Goal: Find contact information: Find contact information

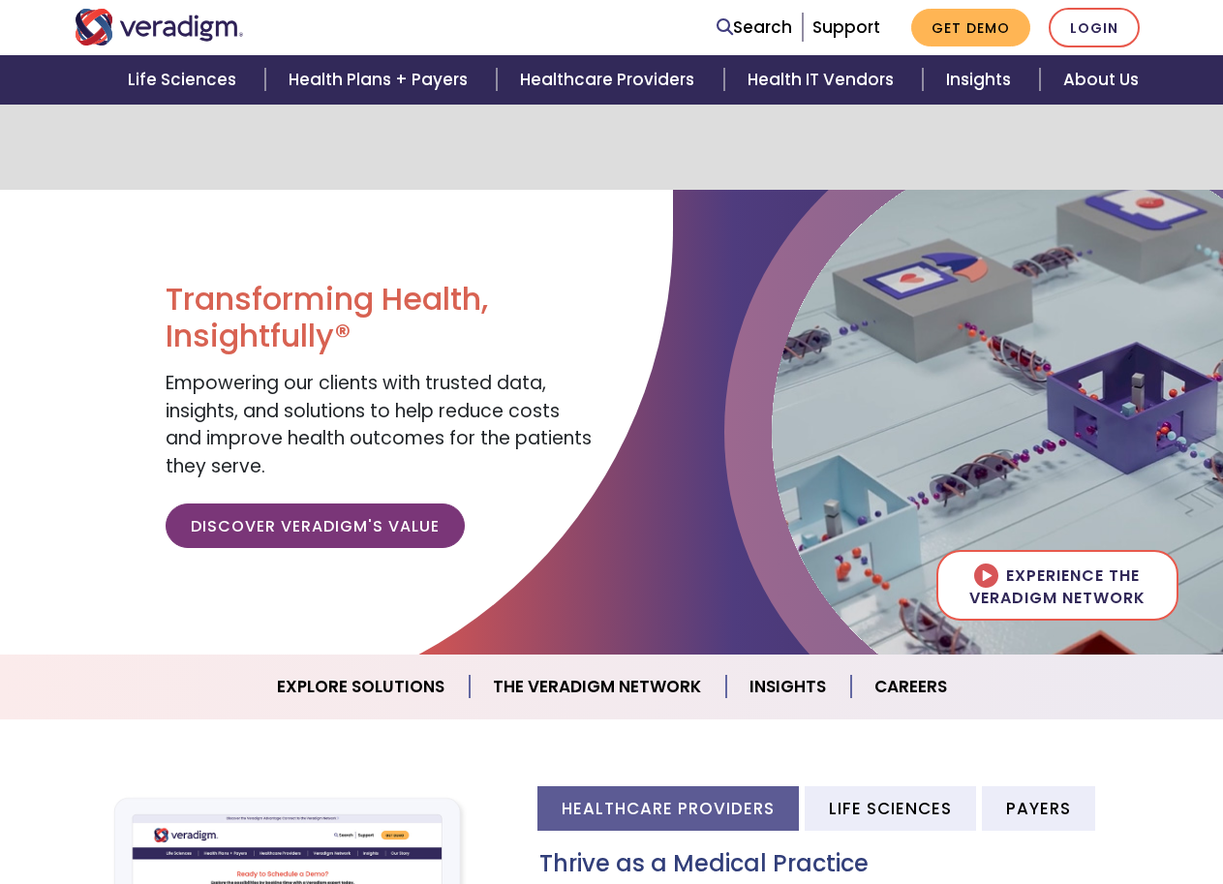
scroll to position [387, 0]
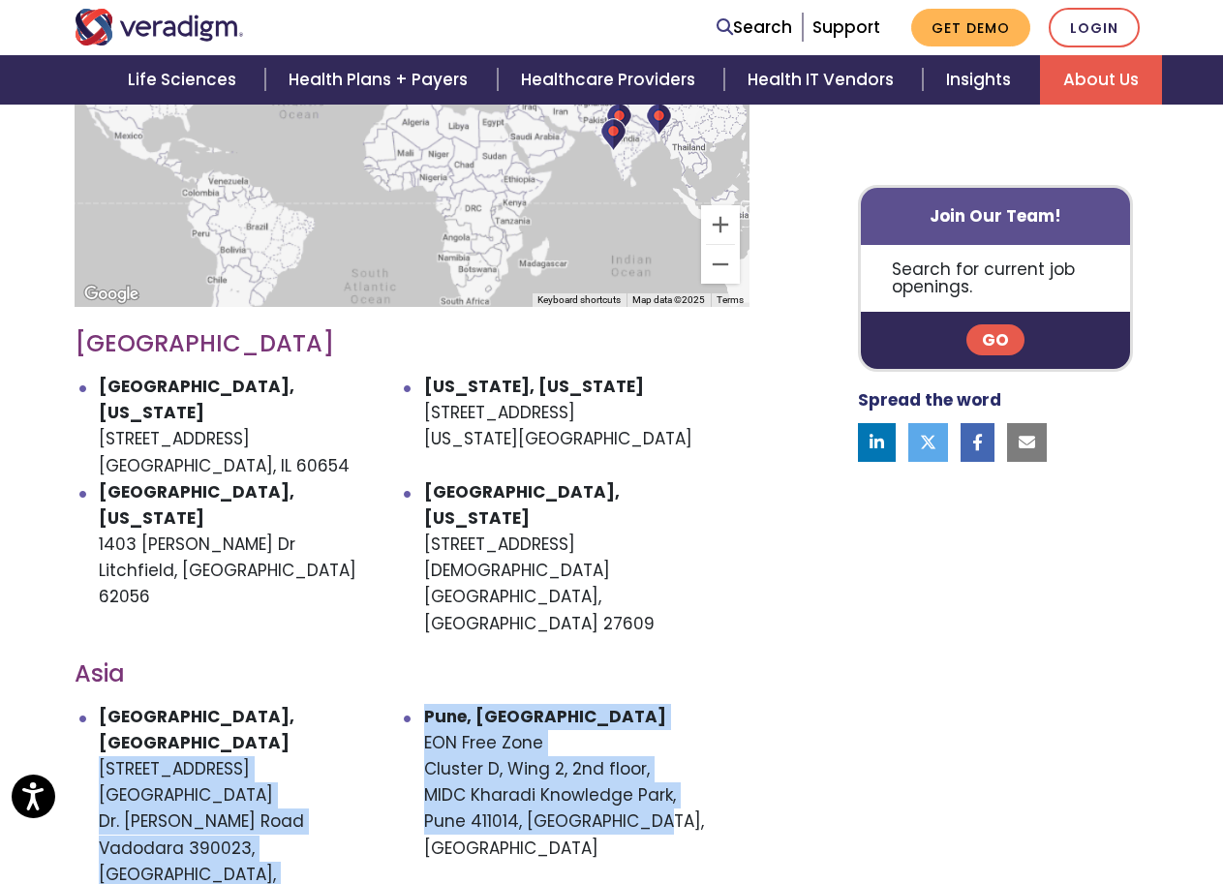
drag, startPoint x: 422, startPoint y: 641, endPoint x: 643, endPoint y: 722, distance: 235.0
click at [643, 722] on ul "Vadodara, India Unit - 901, 902, 9th Floor Atlantis Heights Dr. Vikram Sarabhai…" at bounding box center [412, 875] width 675 height 342
click at [620, 754] on ul "Vadodara, India Unit - 901, 902, 9th Floor Atlantis Heights Dr. Vikram Sarabhai…" at bounding box center [412, 875] width 675 height 342
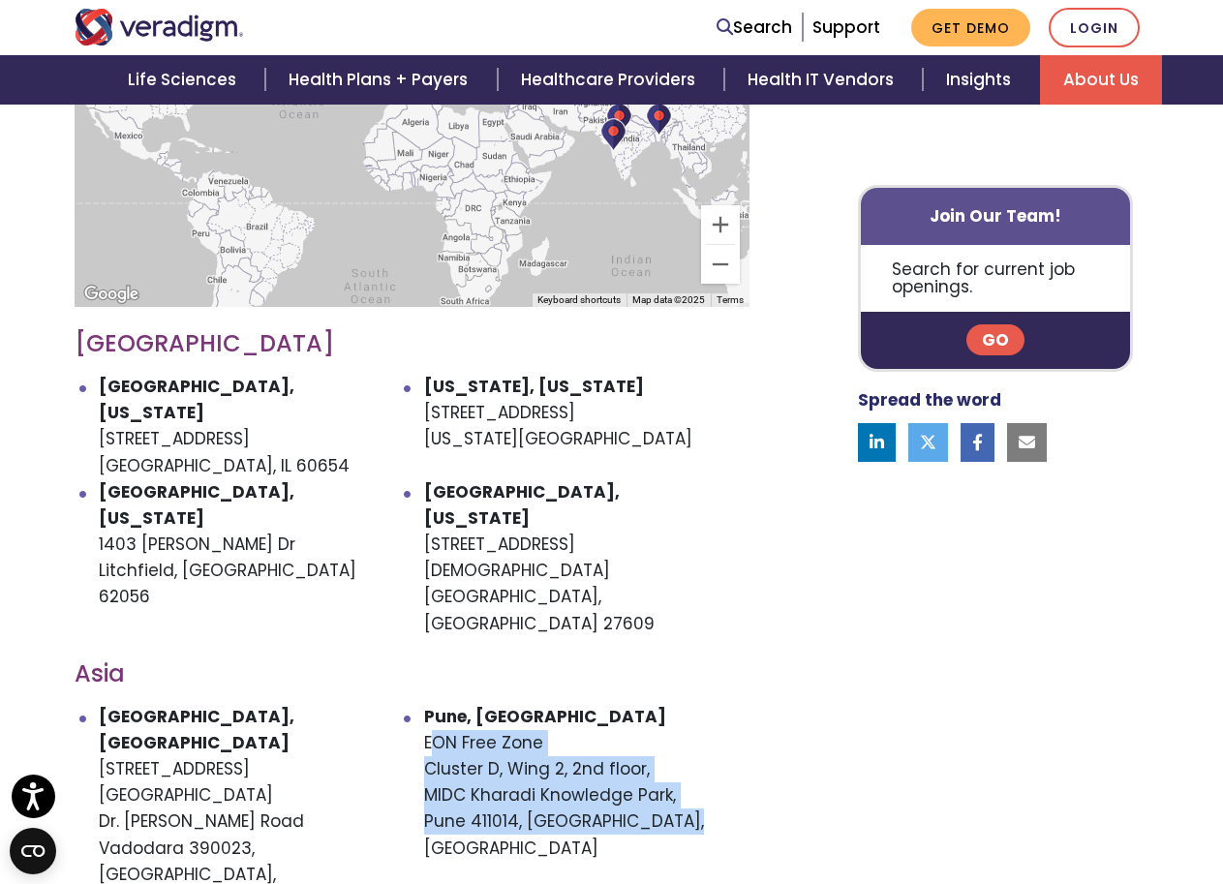
drag, startPoint x: 430, startPoint y: 634, endPoint x: 681, endPoint y: 707, distance: 261.1
click at [681, 707] on li "Pune, India EON Free Zone Cluster D, Wing 2, 2nd floor, MIDC Kharadi Knowledge …" at bounding box center [586, 809] width 325 height 211
copy li "ON Free Zone Cluster D, Wing 2, 2nd floor, MIDC Kharadi Knowledge Park, Pune 41…"
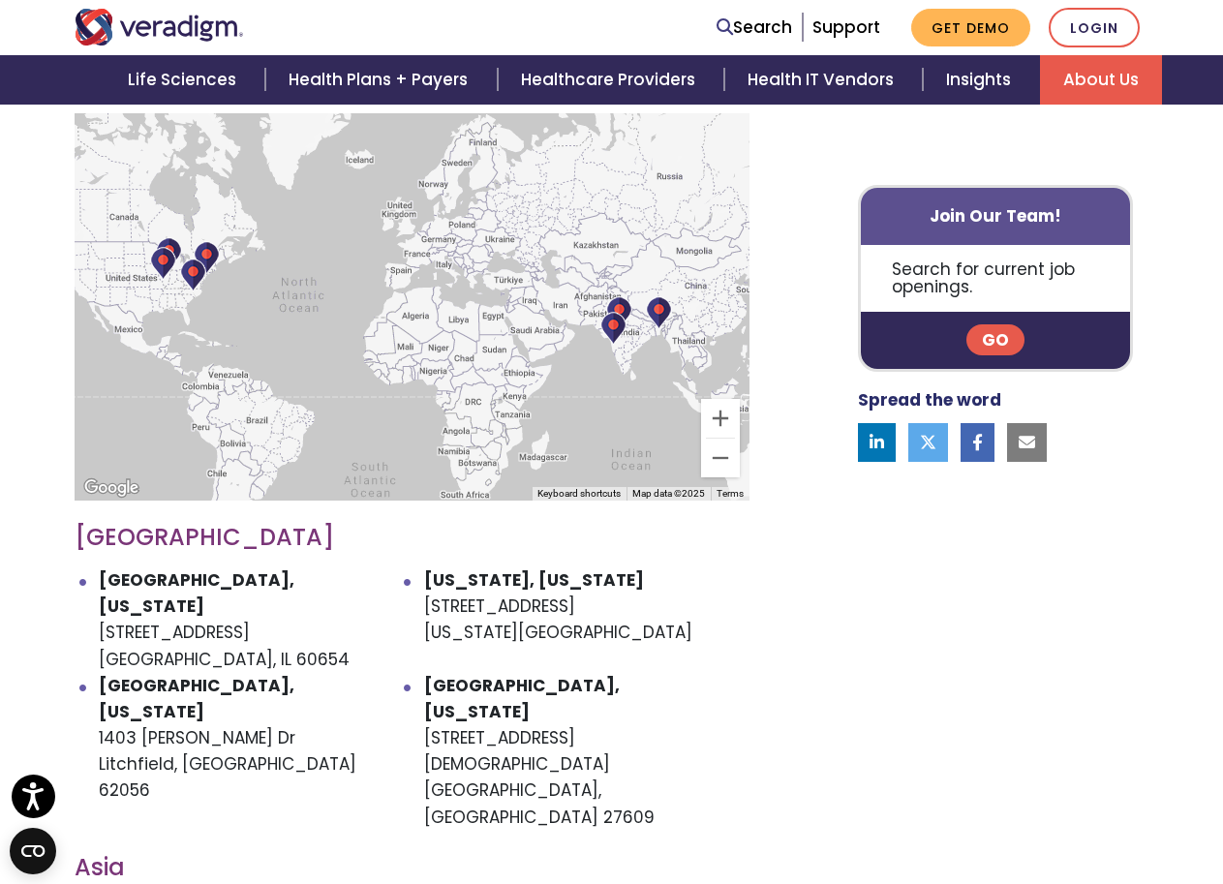
scroll to position [291, 0]
